Goal: Find contact information: Find contact information

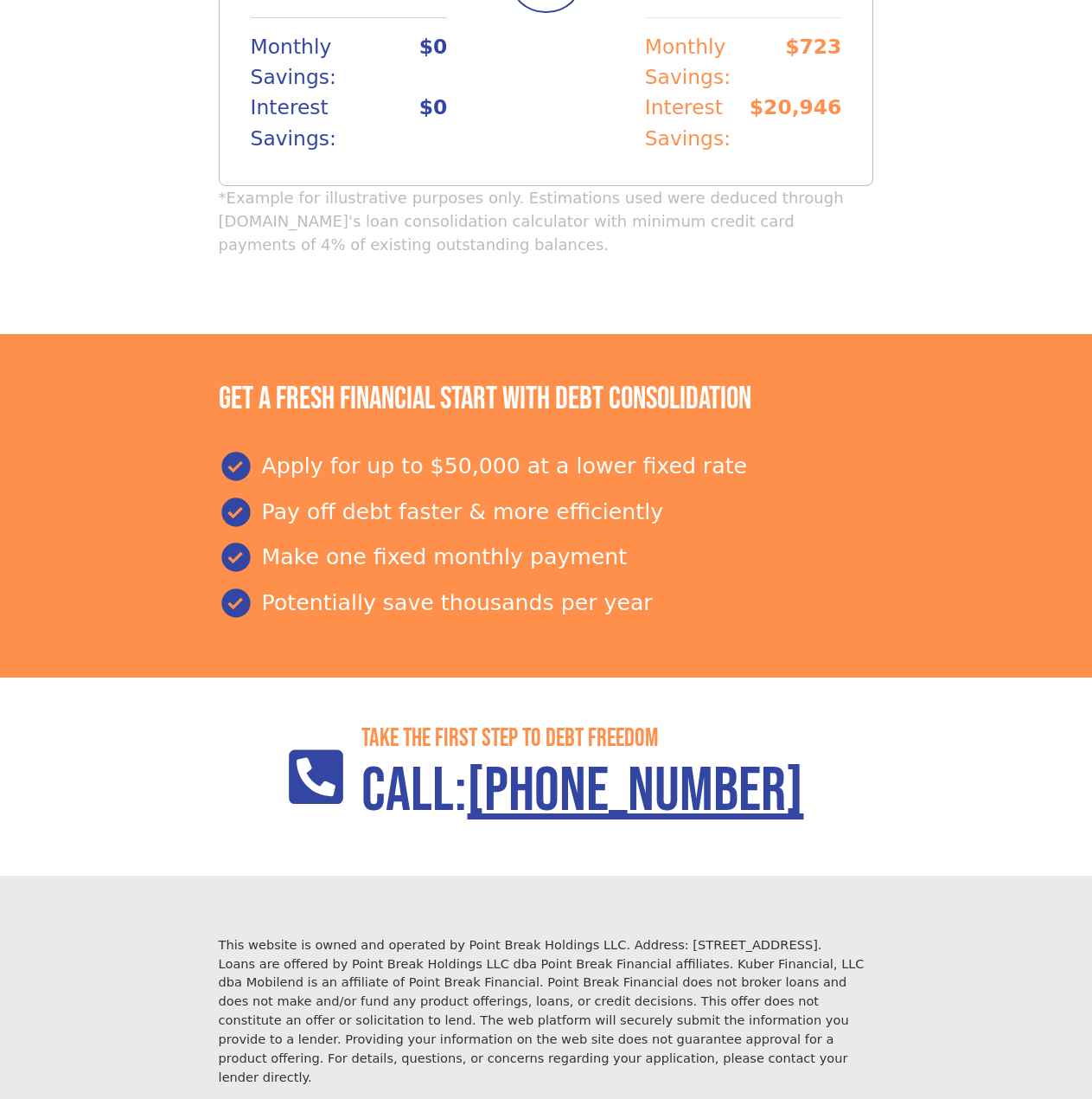
scroll to position [1607, 0]
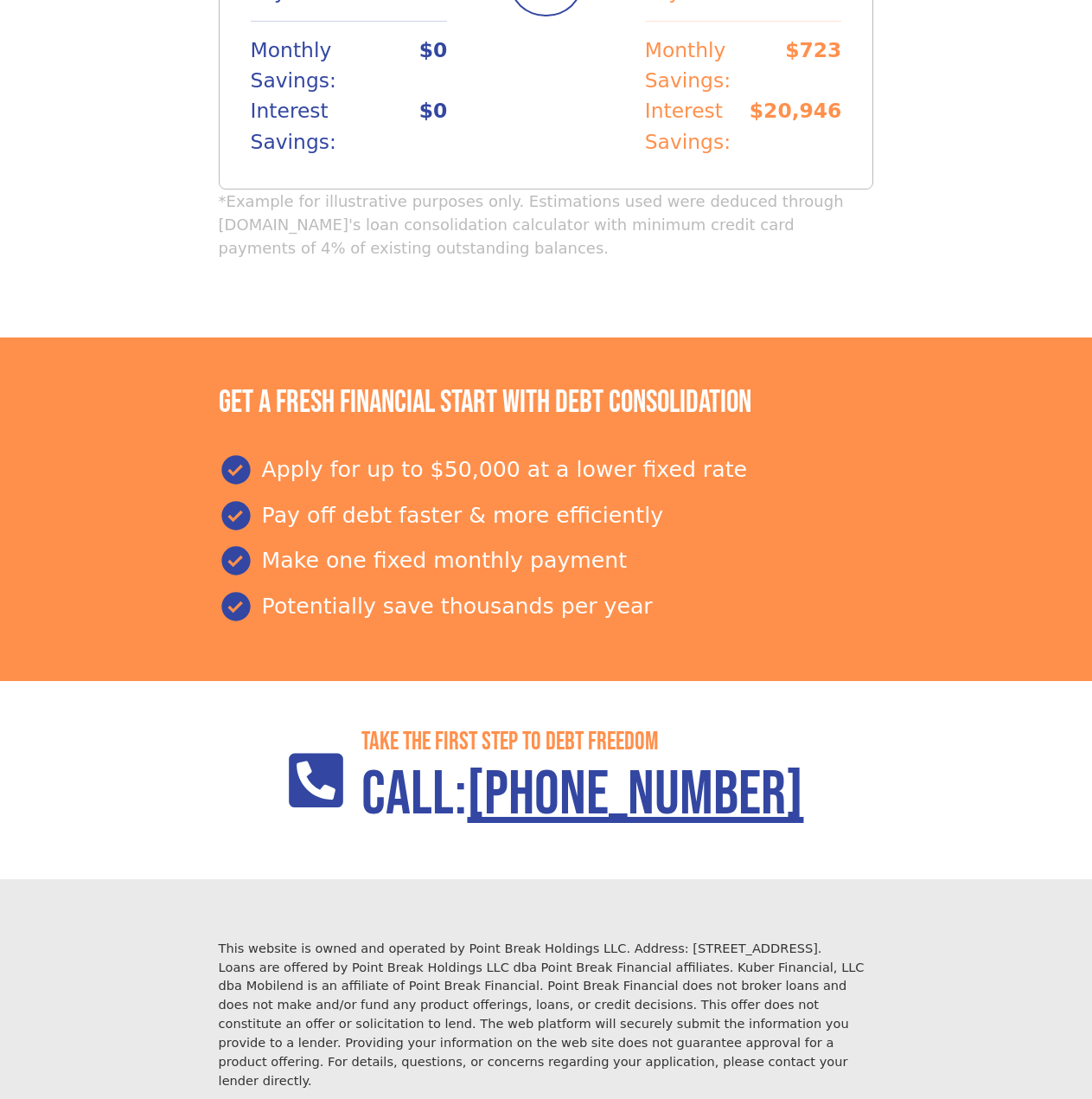
scroll to position [1607, 0]
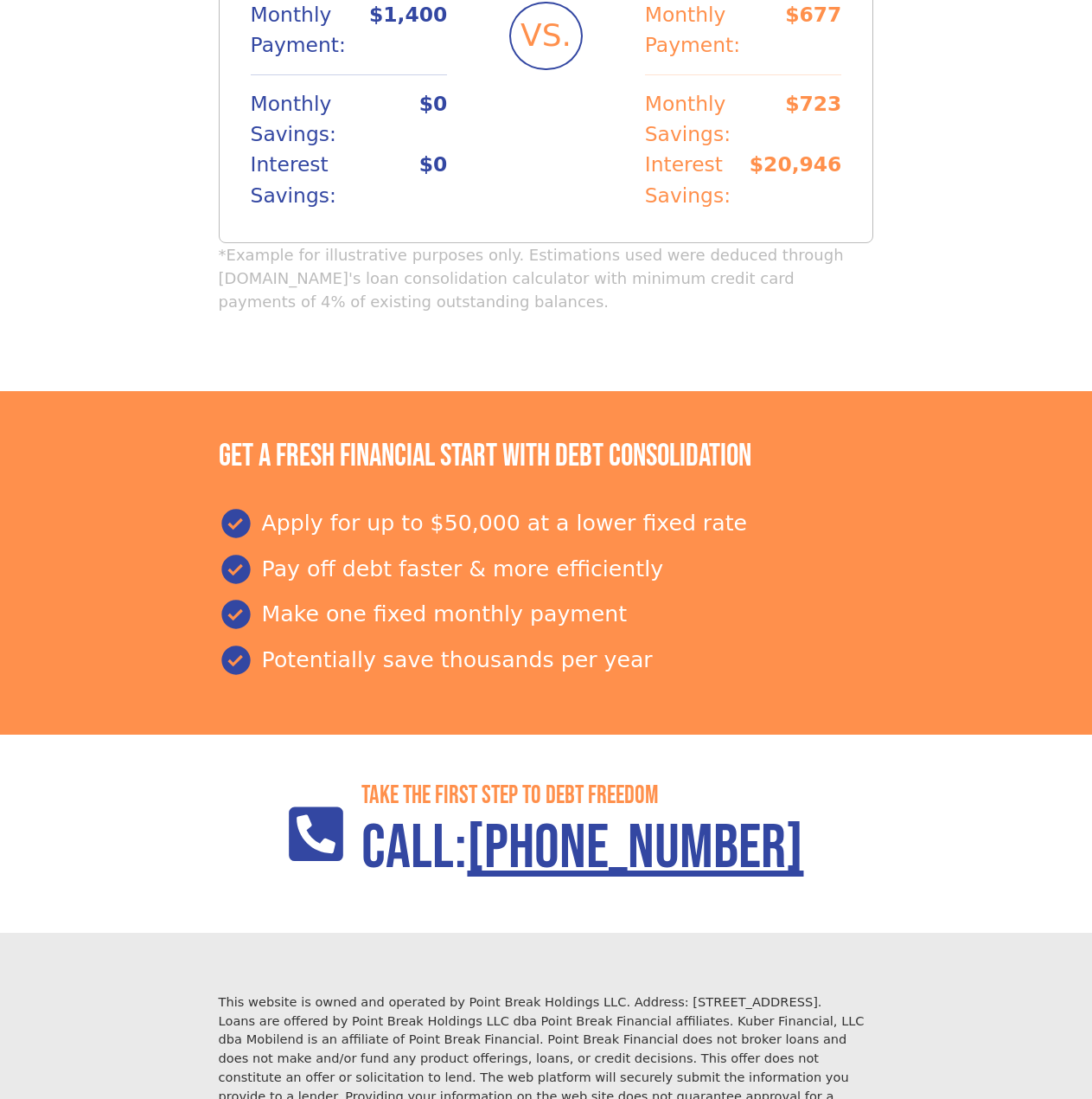
scroll to position [1607, 0]
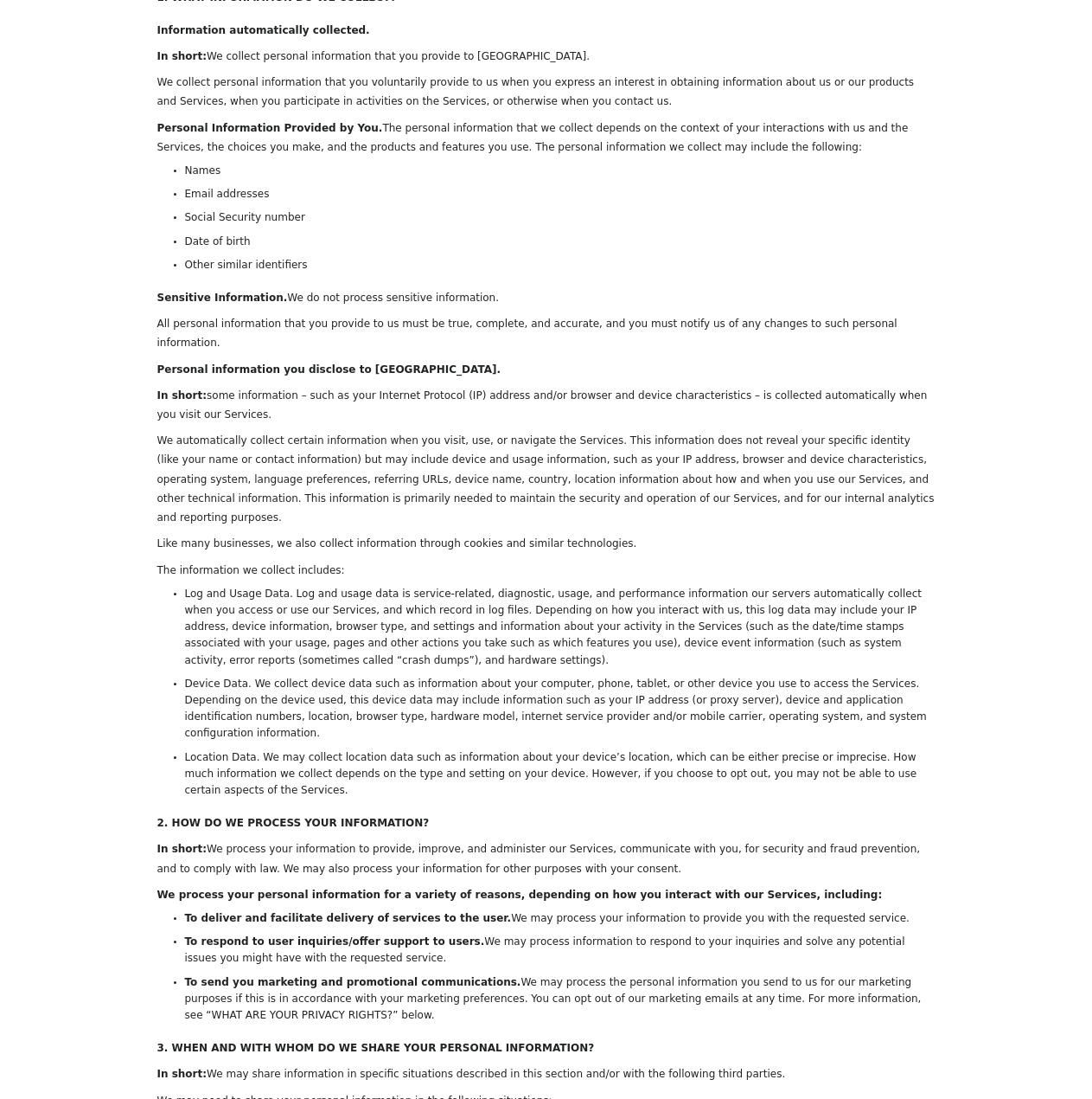
scroll to position [2243, 0]
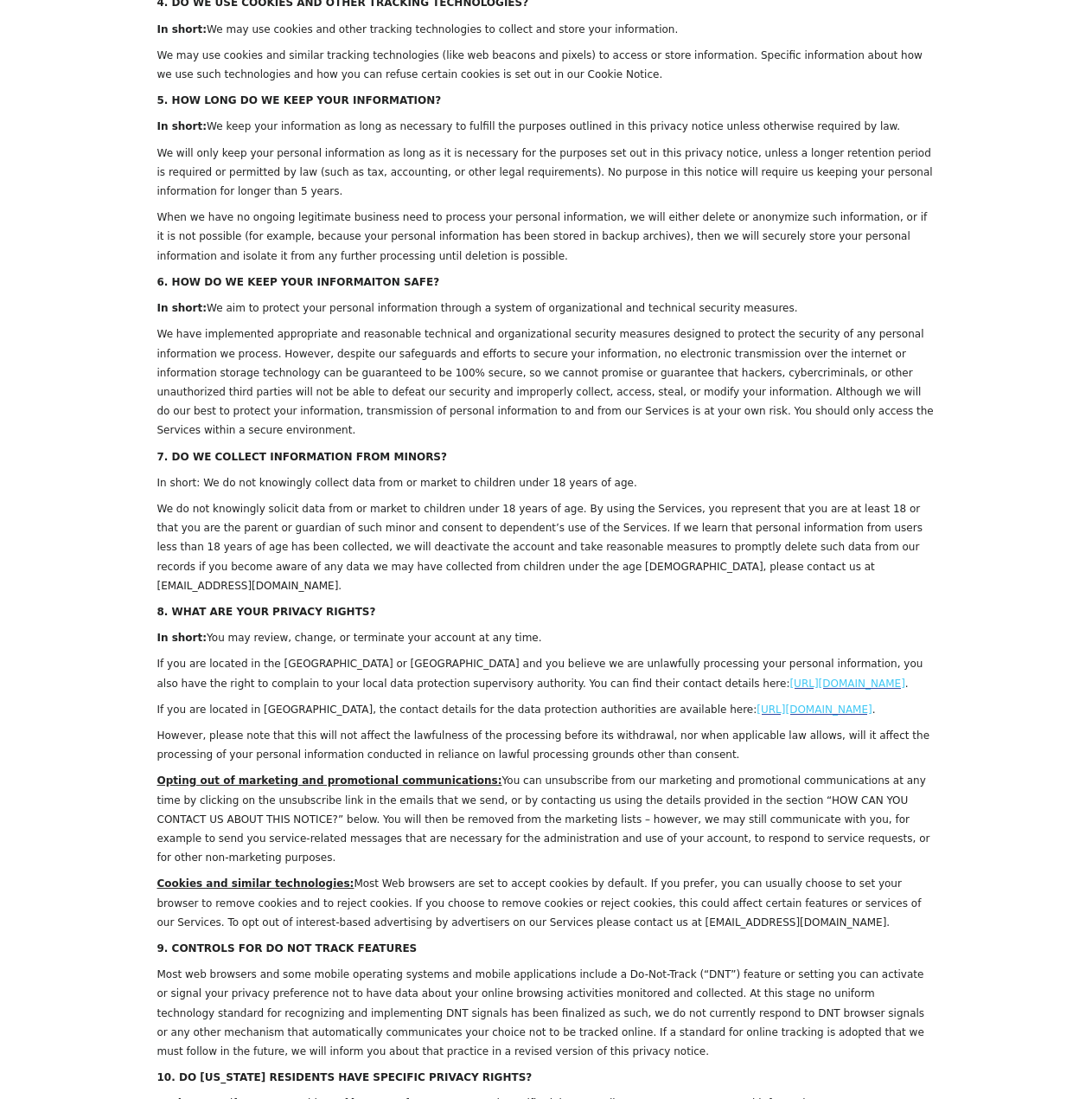
drag, startPoint x: 595, startPoint y: 667, endPoint x: 443, endPoint y: 673, distance: 152.1
click at [443, 873] on p "Cookies and similar technologies: Most Web browsers are set to accept cookies b…" at bounding box center [546, 902] width 778 height 58
copy span "[EMAIL_ADDRESS][DOMAIN_NAME]"
